Goal: Information Seeking & Learning: Find specific fact

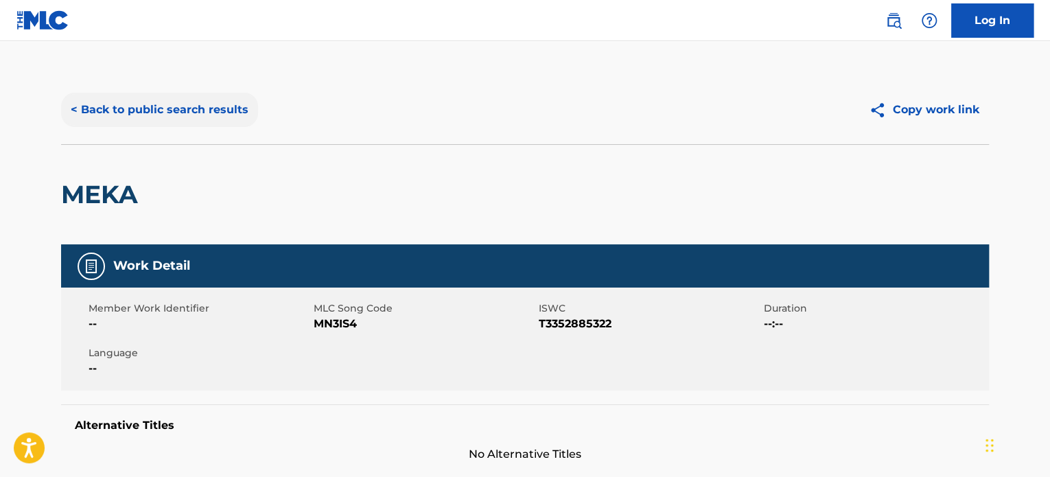
click at [146, 120] on button "< Back to public search results" at bounding box center [159, 110] width 197 height 34
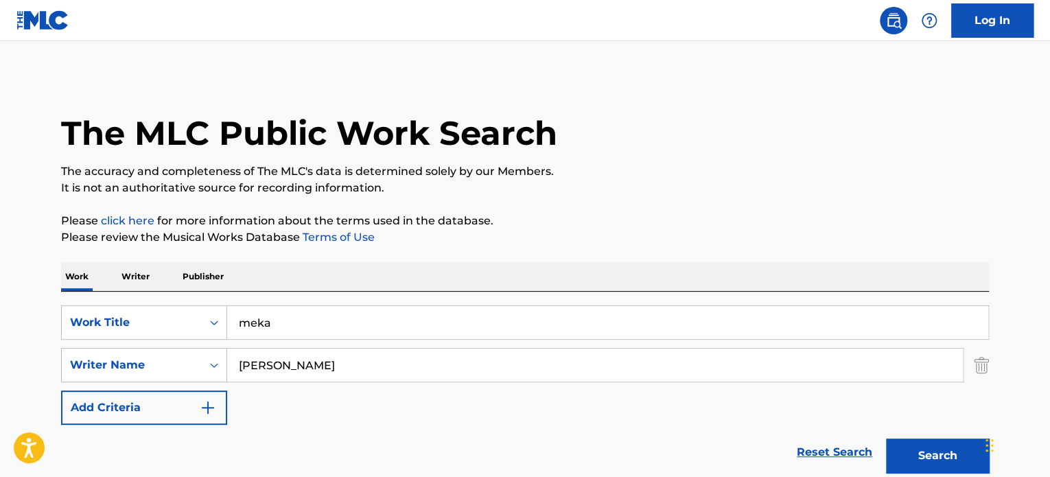
scroll to position [191, 0]
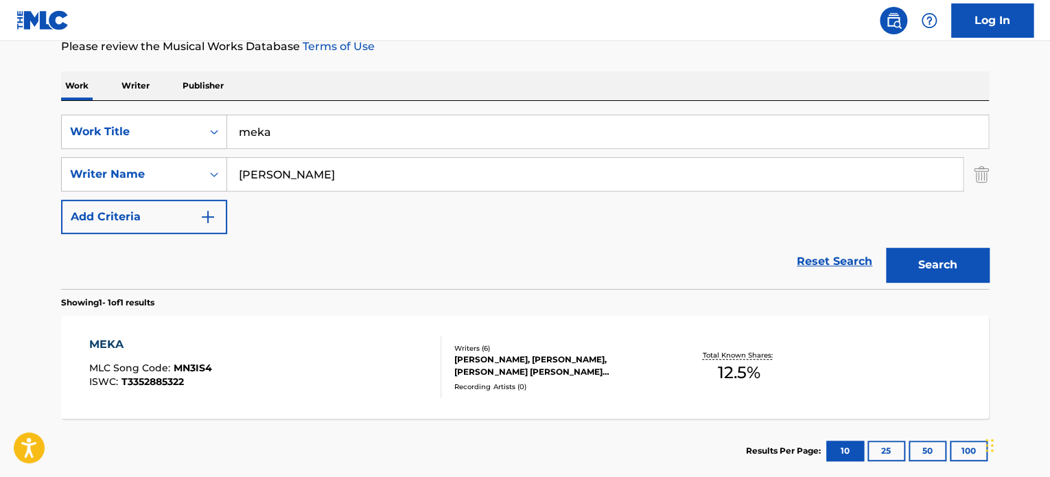
drag, startPoint x: 305, startPoint y: 126, endPoint x: 54, endPoint y: 87, distance: 253.4
click at [11, 85] on main "The MLC Public Work Search The accuracy and completeness of The MLC's data is d…" at bounding box center [525, 170] width 1050 height 640
type input "[DATE] night gave me [DATE] morning"
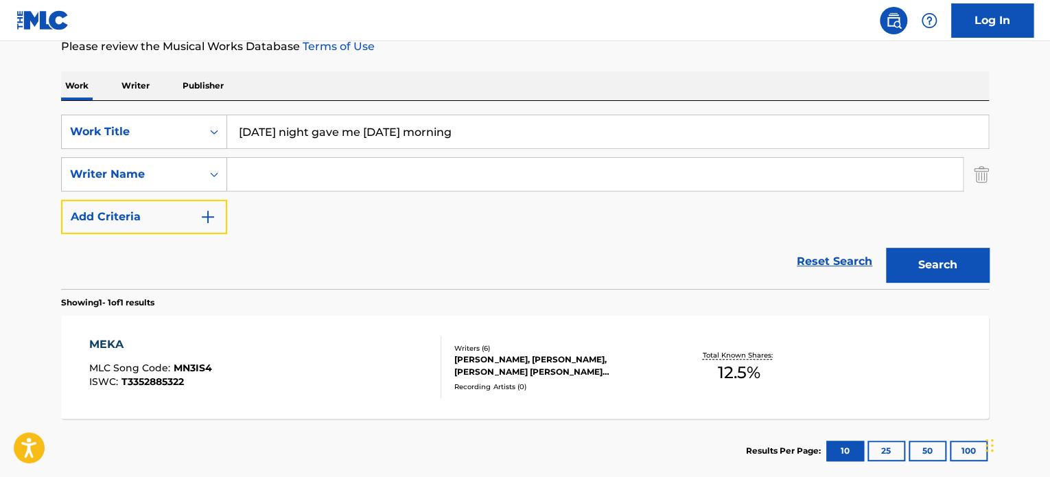
click at [61, 200] on button "Add Criteria" at bounding box center [144, 217] width 166 height 34
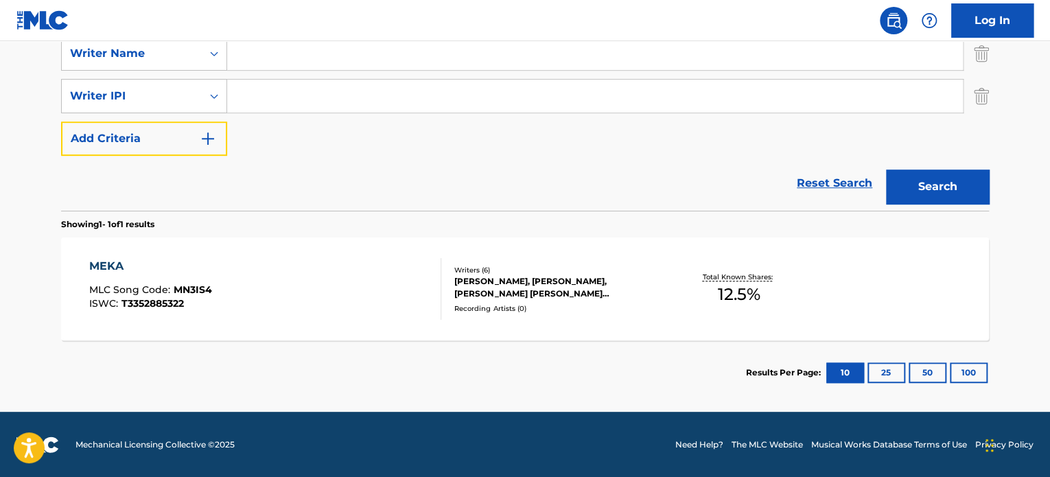
scroll to position [37, 0]
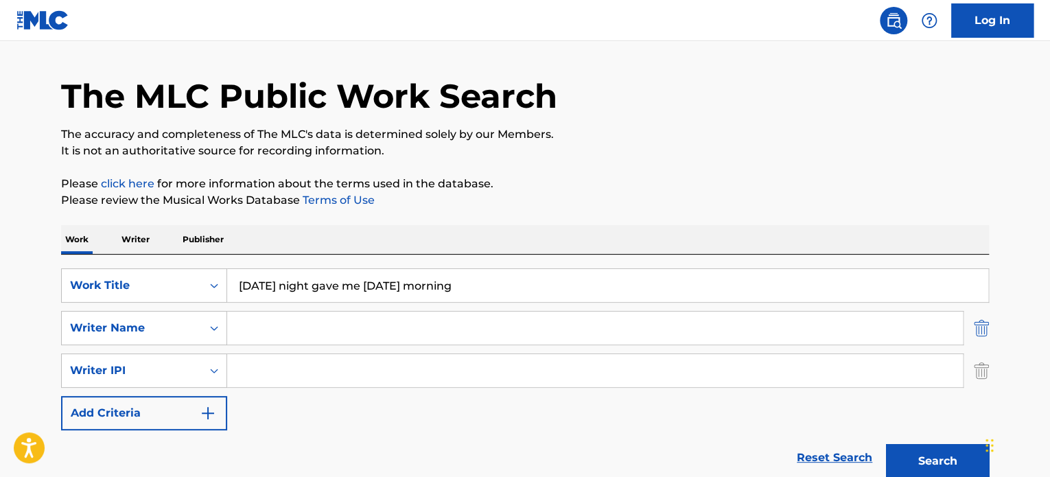
click at [984, 333] on img "Search Form" at bounding box center [981, 328] width 15 height 34
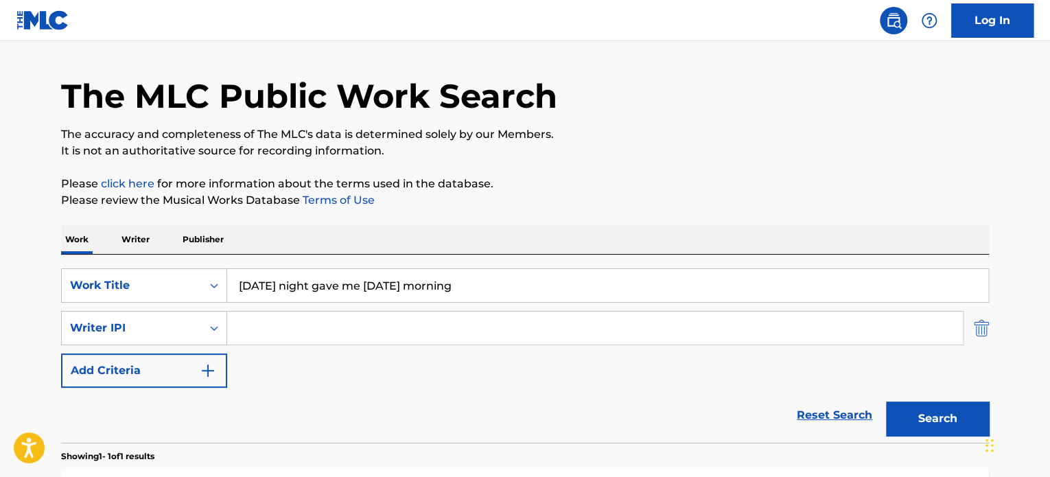
click at [981, 327] on img "Search Form" at bounding box center [981, 328] width 15 height 34
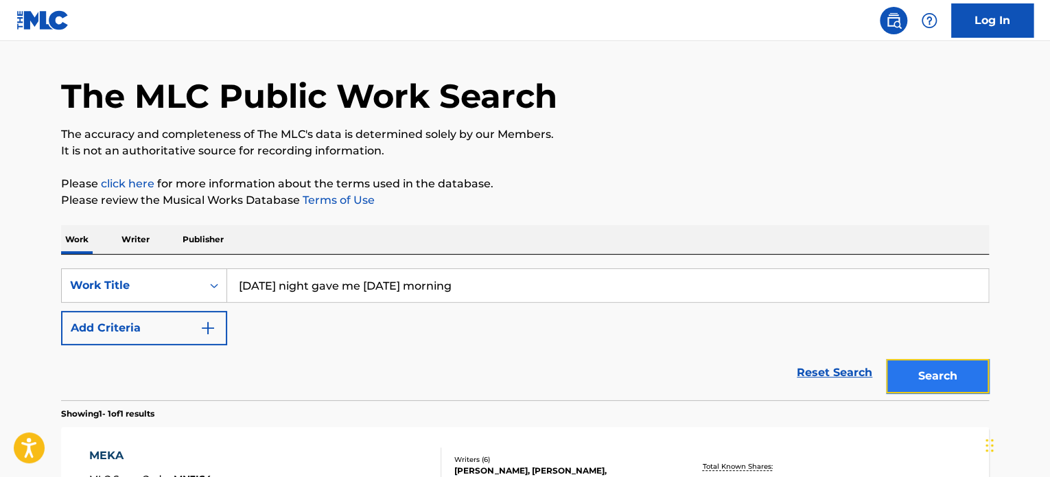
click at [953, 380] on button "Search" at bounding box center [937, 376] width 103 height 34
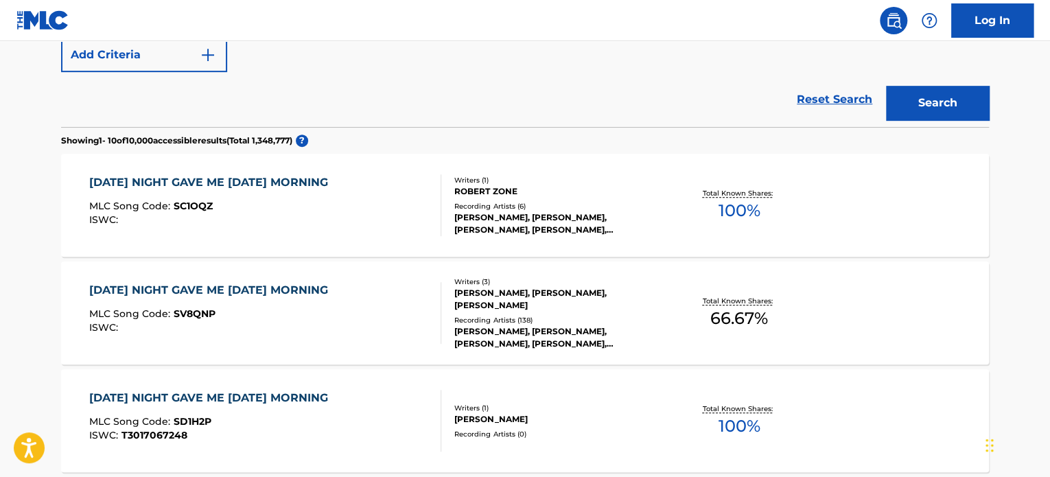
scroll to position [395, 0]
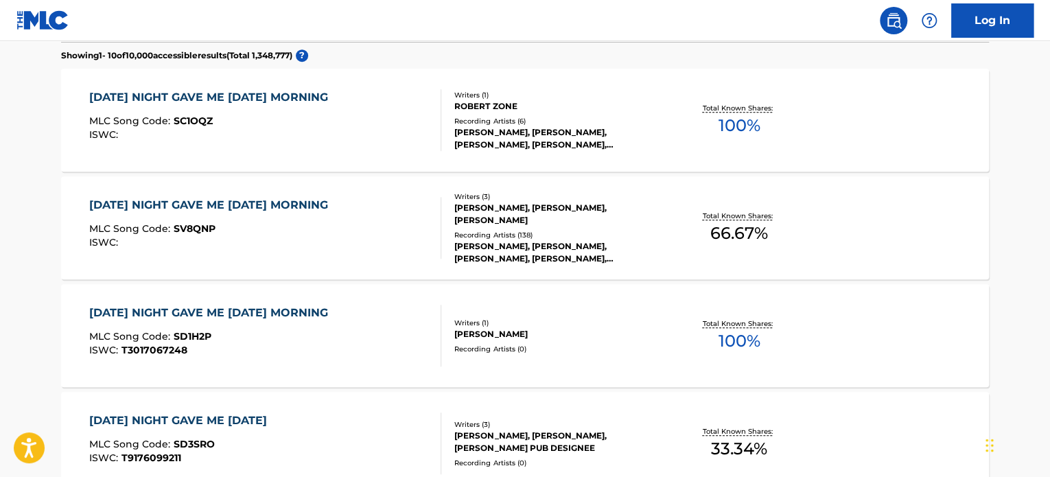
click at [579, 224] on div "[PERSON_NAME], [PERSON_NAME], [PERSON_NAME]" at bounding box center [557, 214] width 207 height 25
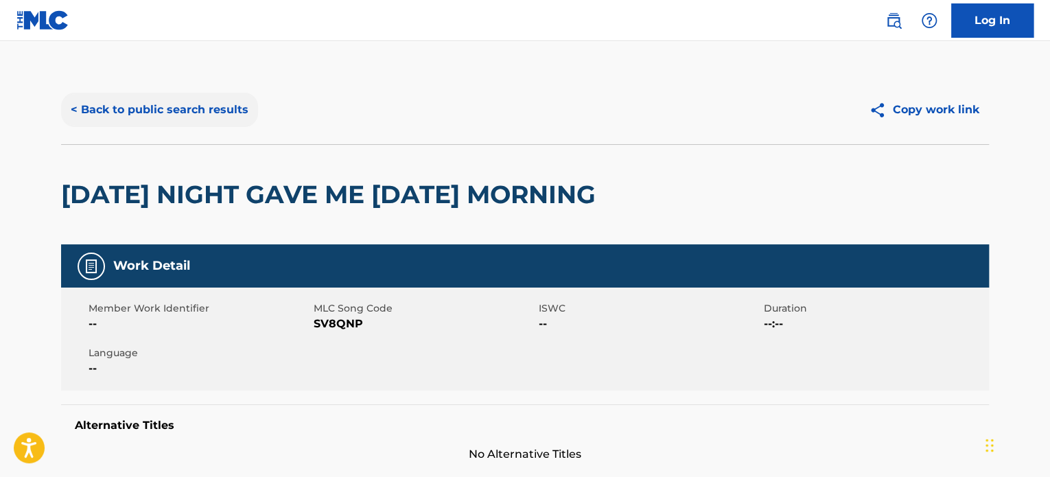
click at [130, 111] on button "< Back to public search results" at bounding box center [159, 110] width 197 height 34
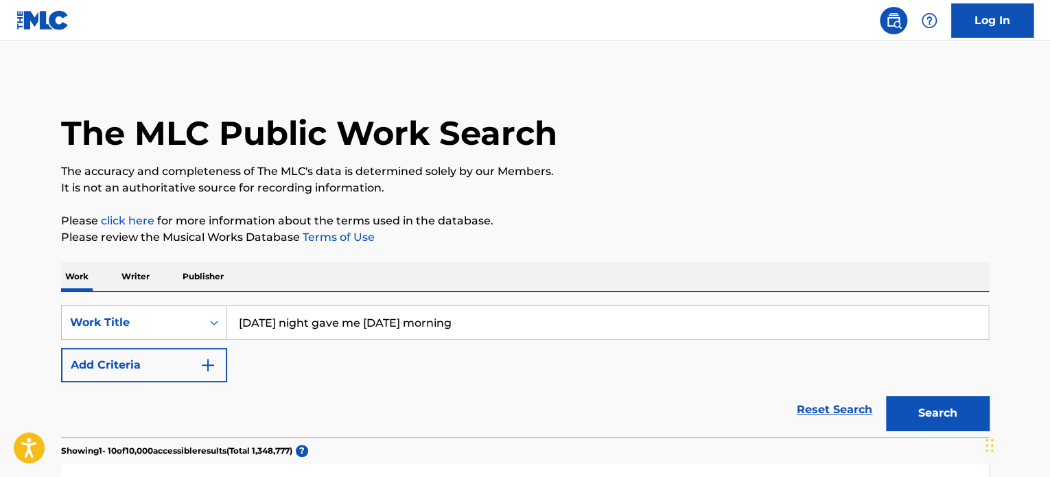
drag, startPoint x: 143, startPoint y: 253, endPoint x: 22, endPoint y: 238, distance: 121.7
type input "ice melts"
click at [886, 396] on button "Search" at bounding box center [937, 413] width 103 height 34
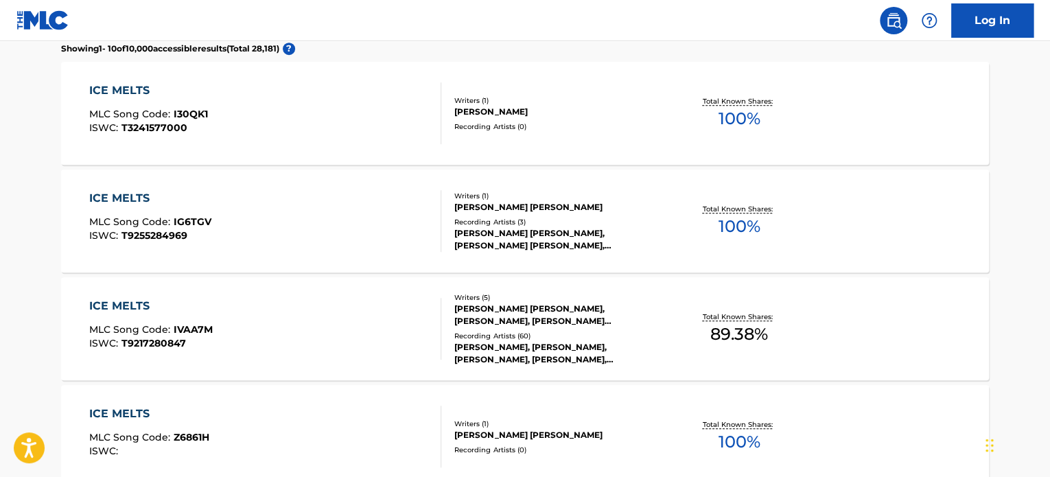
scroll to position [412, 0]
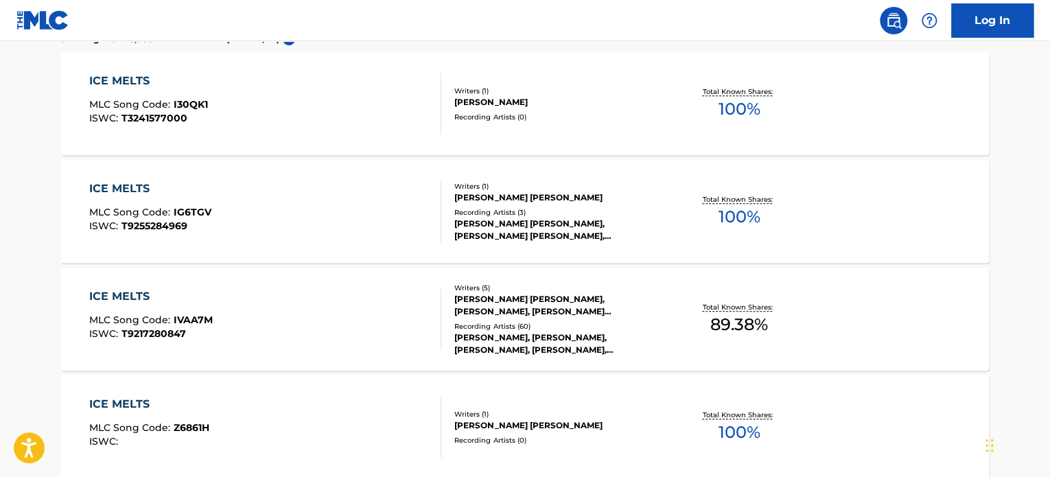
click at [525, 307] on div "[PERSON_NAME] [PERSON_NAME], [PERSON_NAME], [PERSON_NAME] [PERSON_NAME], [PERSO…" at bounding box center [557, 305] width 207 height 25
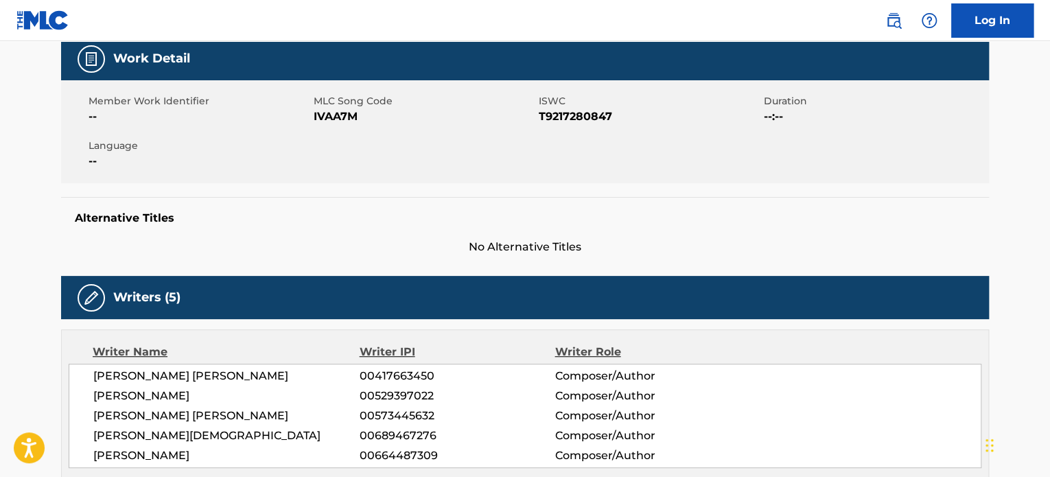
scroll to position [206, 0]
